Goal: Find specific page/section: Find specific page/section

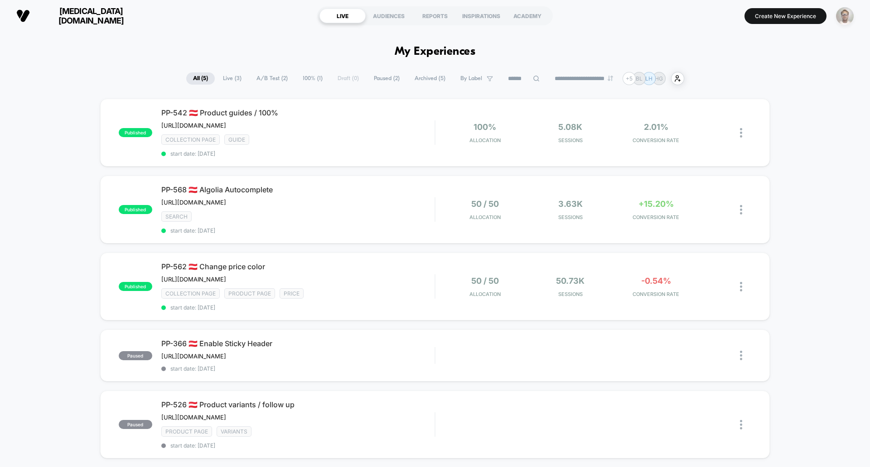
click at [850, 14] on img "button" at bounding box center [845, 16] width 18 height 18
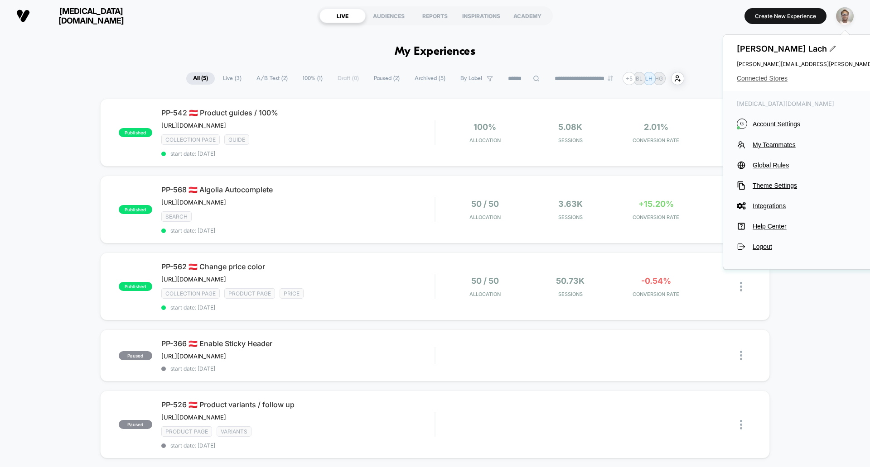
click at [772, 80] on span "Connected Stores" at bounding box center [848, 78] width 224 height 7
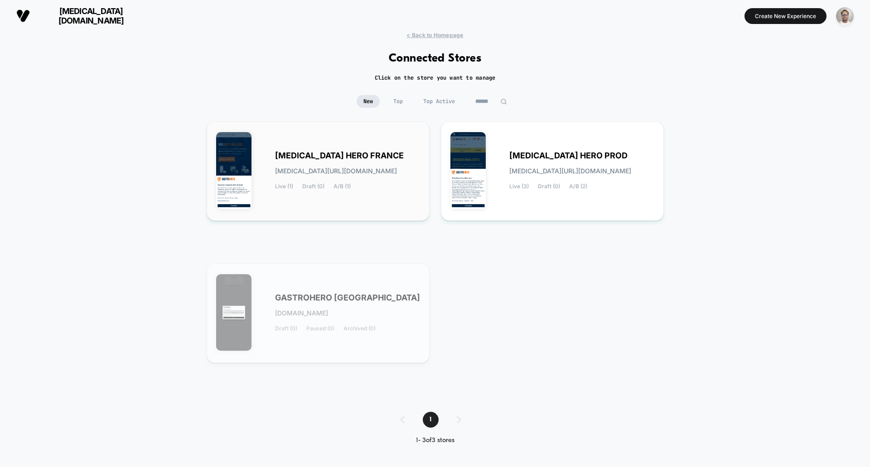
click at [354, 159] on span "[MEDICAL_DATA] HERO FRANCE" at bounding box center [339, 156] width 129 height 6
